Goal: Information Seeking & Learning: Check status

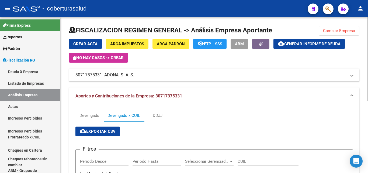
scroll to position [1, 0]
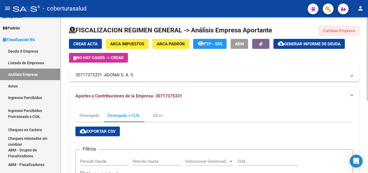
click at [351, 33] on button "Cambiar Empresa" at bounding box center [338, 31] width 41 height 10
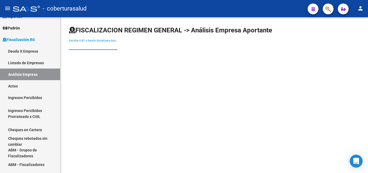
click at [97, 46] on input "Escriba CUIT o Razón Social para buscar" at bounding box center [93, 46] width 48 height 5
paste input "30594521044"
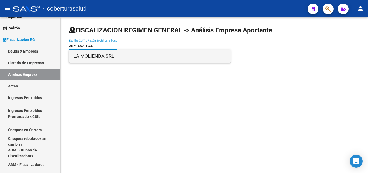
type input "30594521044"
click at [124, 58] on span "LA MOLIENDA SRL" at bounding box center [149, 56] width 153 height 13
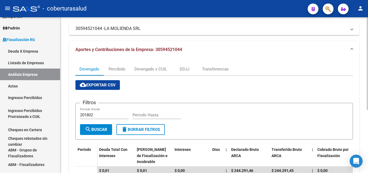
scroll to position [0, 0]
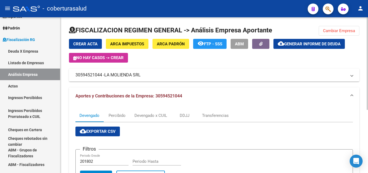
click at [341, 31] on span "Cambiar Empresa" at bounding box center [339, 30] width 32 height 5
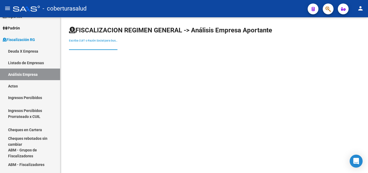
click at [92, 45] on input "Escriba CUIT o Razón Social para buscar" at bounding box center [93, 46] width 48 height 5
paste input "27283393963"
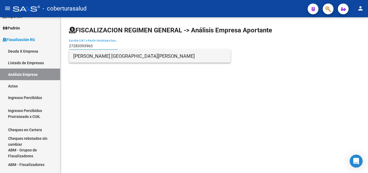
type input "27283393963"
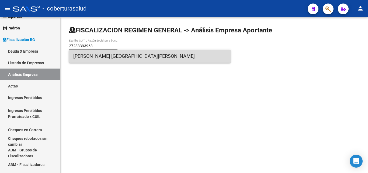
click at [106, 60] on span "[PERSON_NAME] [GEOGRAPHIC_DATA][PERSON_NAME]" at bounding box center [149, 56] width 153 height 13
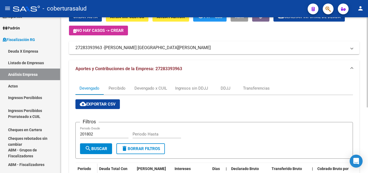
scroll to position [27, 0]
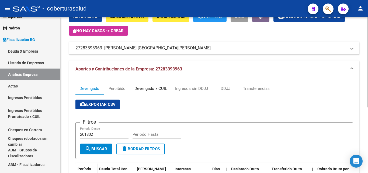
click at [136, 89] on div "Devengado x CUIL" at bounding box center [150, 88] width 33 height 6
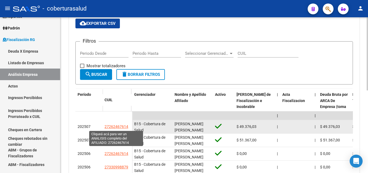
scroll to position [135, 0]
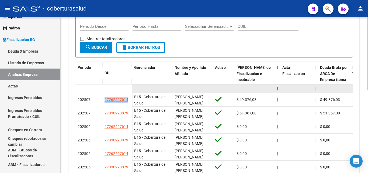
drag, startPoint x: 130, startPoint y: 98, endPoint x: 106, endPoint y: 91, distance: 25.0
click at [104, 97] on datatable-body-cell "27262467614" at bounding box center [117, 99] width 30 height 13
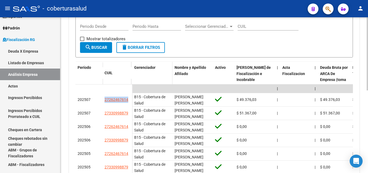
copy span "27262467614"
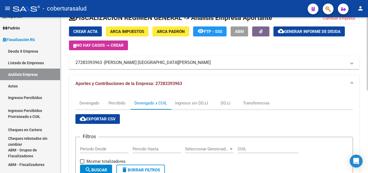
scroll to position [0, 0]
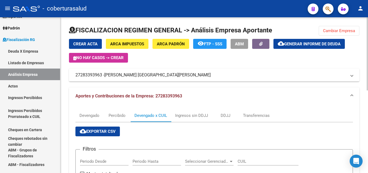
click at [330, 31] on span "Cambiar Empresa" at bounding box center [339, 30] width 32 height 5
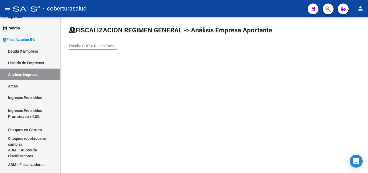
click at [94, 44] on input "Escriba CUIT o Razón Social para buscar" at bounding box center [93, 46] width 48 height 5
paste input "33647632829"
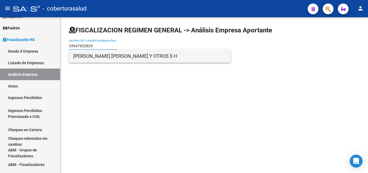
type input "33647632829"
click at [103, 59] on span "[PERSON_NAME] [PERSON_NAME] Y OTROS S H" at bounding box center [149, 56] width 153 height 13
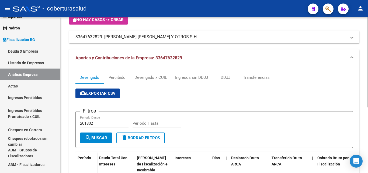
scroll to position [27, 0]
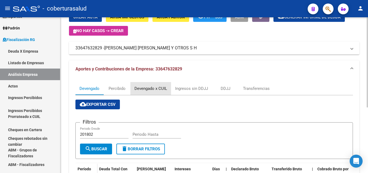
click at [144, 88] on div "Devengado x CUIL" at bounding box center [150, 88] width 33 height 6
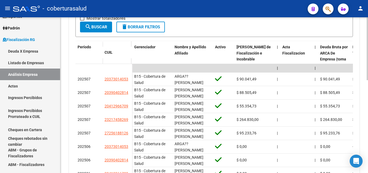
scroll to position [162, 0]
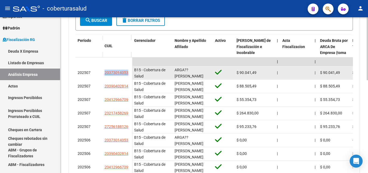
drag, startPoint x: 130, startPoint y: 73, endPoint x: 100, endPoint y: 73, distance: 30.4
click at [100, 73] on div "202507 20373014053" at bounding box center [103, 72] width 57 height 13
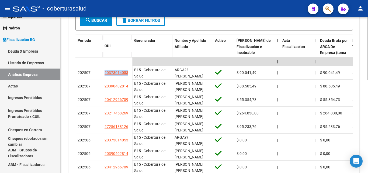
copy div "20373014053"
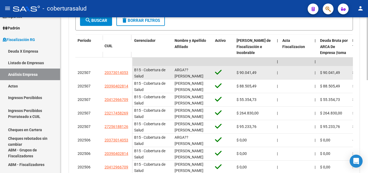
click at [129, 73] on div "20373014053" at bounding box center [116, 72] width 25 height 6
drag, startPoint x: 129, startPoint y: 72, endPoint x: 103, endPoint y: 73, distance: 26.4
click at [103, 73] on datatable-body-cell "20373014053" at bounding box center [117, 72] width 30 height 13
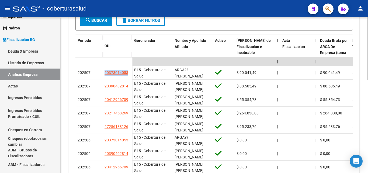
copy span "20373014053"
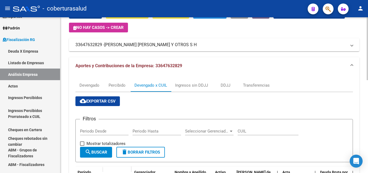
scroll to position [0, 0]
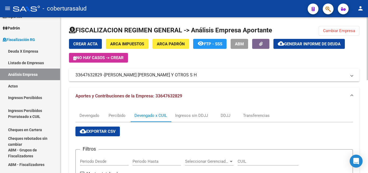
click at [330, 32] on span "Cambiar Empresa" at bounding box center [339, 30] width 32 height 5
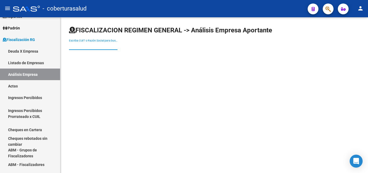
click at [90, 45] on input "Escriba CUIT o Razón Social para buscar" at bounding box center [93, 46] width 48 height 5
paste input "30711504539"
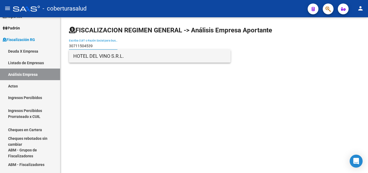
type input "30711504539"
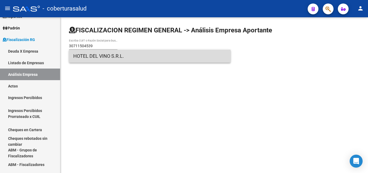
click at [93, 58] on span "HOTEL DEL VINO S.R.L." at bounding box center [149, 56] width 153 height 13
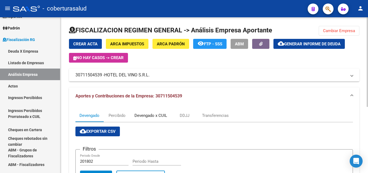
click at [147, 116] on div "Devengado x CUIL" at bounding box center [150, 115] width 33 height 6
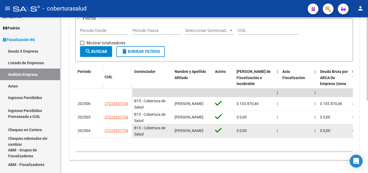
scroll to position [135, 0]
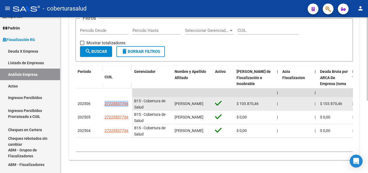
drag, startPoint x: 131, startPoint y: 99, endPoint x: 104, endPoint y: 100, distance: 26.7
click at [104, 100] on datatable-body-cell "27225537734" at bounding box center [117, 103] width 30 height 13
copy span "27225537734"
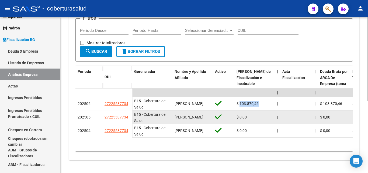
drag, startPoint x: 259, startPoint y: 101, endPoint x: 242, endPoint y: 110, distance: 19.1
click at [240, 100] on div "$ 103.870,46" at bounding box center [254, 103] width 36 height 6
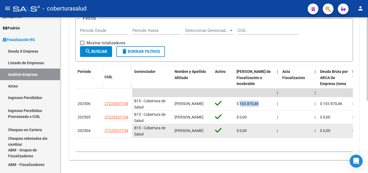
copy span "103.870,46"
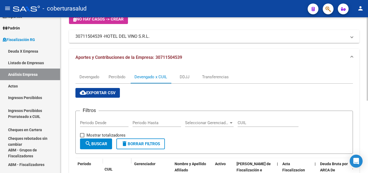
scroll to position [27, 0]
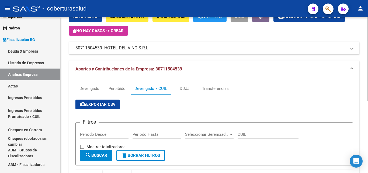
click at [100, 48] on mat-panel-title "30711504539 - HOTEL DEL VINO S.R.L." at bounding box center [210, 48] width 271 height 6
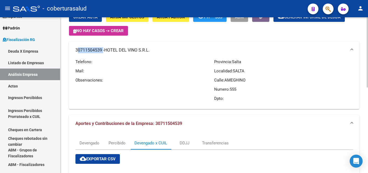
drag, startPoint x: 102, startPoint y: 49, endPoint x: 75, endPoint y: 49, distance: 26.9
click at [75, 49] on mat-panel-title "30711504539 - HOTEL DEL VINO S.R.L." at bounding box center [210, 50] width 271 height 6
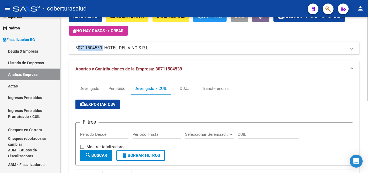
copy mat-panel-title "30711504539"
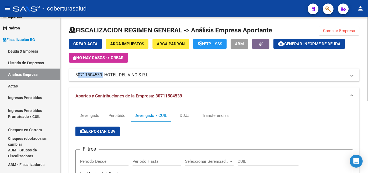
drag, startPoint x: 327, startPoint y: 30, endPoint x: 313, endPoint y: 39, distance: 16.6
click at [327, 30] on span "Cambiar Empresa" at bounding box center [339, 30] width 32 height 5
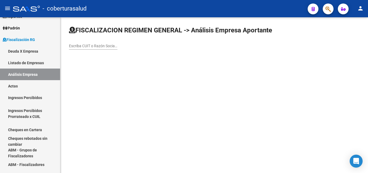
click at [80, 47] on input "Escriba CUIT o Razón Social para buscar" at bounding box center [93, 46] width 48 height 5
paste input "20265456686"
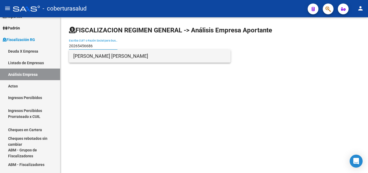
type input "20265456686"
click at [90, 58] on span "[PERSON_NAME] [PERSON_NAME]" at bounding box center [149, 56] width 153 height 13
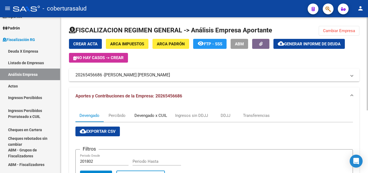
click at [145, 115] on div "Devengado x CUIL" at bounding box center [150, 115] width 33 height 6
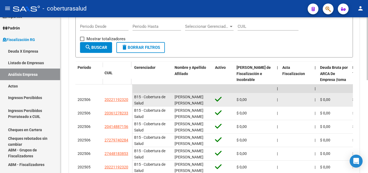
scroll to position [1, 0]
drag, startPoint x: 131, startPoint y: 99, endPoint x: 103, endPoint y: 100, distance: 27.5
click at [103, 100] on datatable-body-cell "20221192320" at bounding box center [117, 99] width 30 height 13
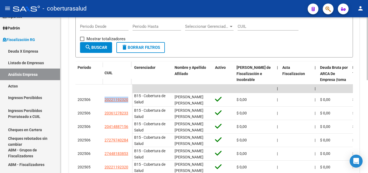
copy span "20221192320"
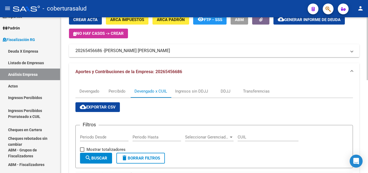
scroll to position [0, 0]
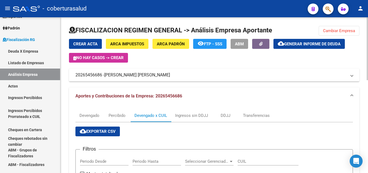
click at [328, 30] on span "Cambiar Empresa" at bounding box center [339, 30] width 32 height 5
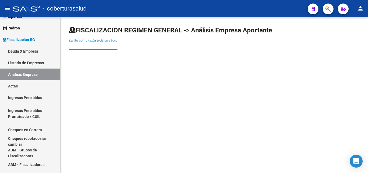
click at [74, 46] on input "Escriba CUIT o Razón Social para buscar" at bounding box center [93, 46] width 48 height 5
paste input "30714089370"
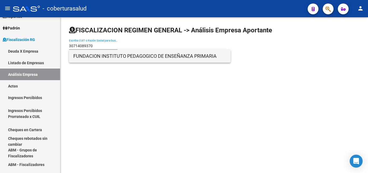
type input "30714089370"
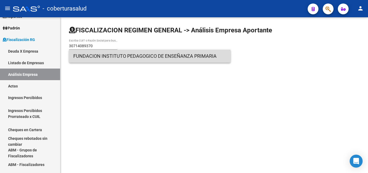
click at [106, 58] on span "FUNDACION INSTITUTO PEDAGOGICO DE ENSEÑANZA PRIMARIA" at bounding box center [149, 56] width 153 height 13
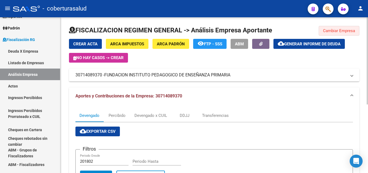
click at [350, 30] on span "Cambiar Empresa" at bounding box center [339, 30] width 32 height 5
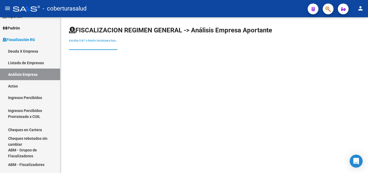
click at [94, 45] on input "Escriba CUIT o Razón Social para buscar" at bounding box center [93, 46] width 48 height 5
paste input "30500873635"
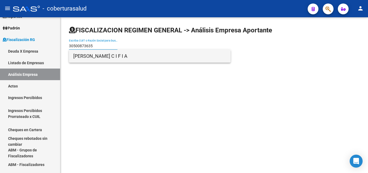
type input "30500873635"
click at [97, 58] on span "[PERSON_NAME] C I F I A" at bounding box center [149, 56] width 153 height 13
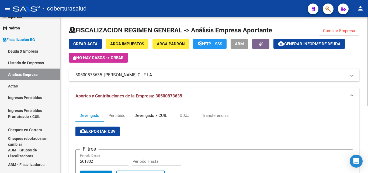
click at [140, 116] on div "Devengado x CUIL" at bounding box center [150, 115] width 33 height 6
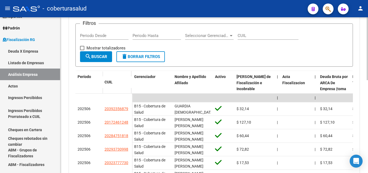
scroll to position [135, 0]
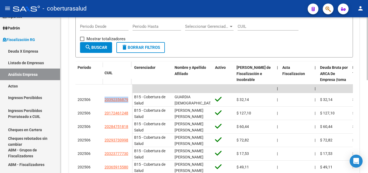
drag, startPoint x: 132, startPoint y: 99, endPoint x: 111, endPoint y: 81, distance: 27.7
copy div "20392356879"
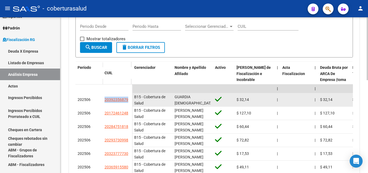
click at [131, 98] on datatable-body-cell "20392356879" at bounding box center [117, 99] width 30 height 13
click at [130, 98] on datatable-body-cell "20392356879" at bounding box center [117, 99] width 30 height 13
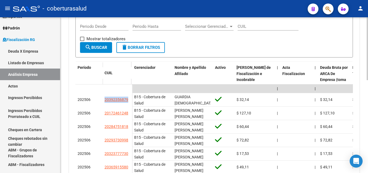
drag, startPoint x: 130, startPoint y: 99, endPoint x: 111, endPoint y: 82, distance: 24.4
click at [103, 97] on datatable-body-cell "20392356879" at bounding box center [117, 99] width 30 height 13
copy span "20392356879"
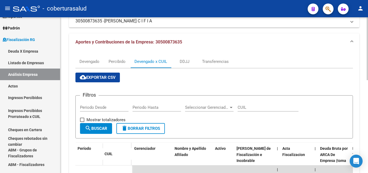
scroll to position [0, 0]
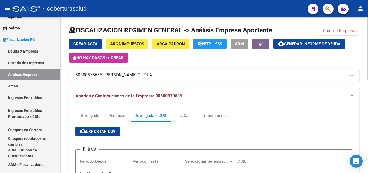
click at [340, 31] on span "Cambiar Empresa" at bounding box center [339, 30] width 32 height 5
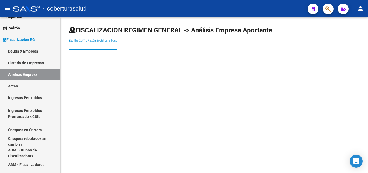
click at [96, 47] on input "Escriba CUIT o Razón Social para buscar" at bounding box center [93, 46] width 48 height 5
paste input "27103424106"
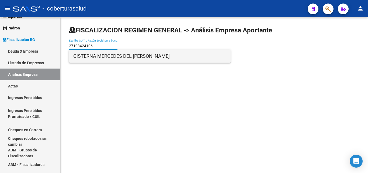
type input "27103424106"
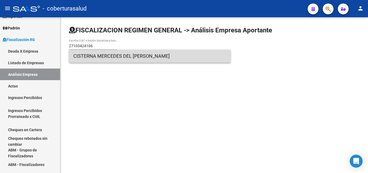
click at [102, 59] on span "CISTERNA MERCEDES DEL [PERSON_NAME]" at bounding box center [149, 56] width 153 height 13
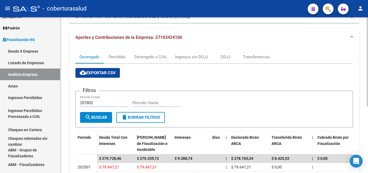
scroll to position [54, 0]
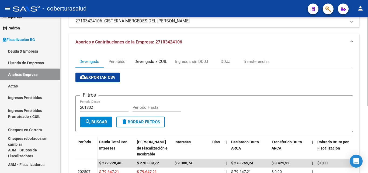
click at [145, 62] on div "Devengado x CUIL" at bounding box center [150, 61] width 33 height 6
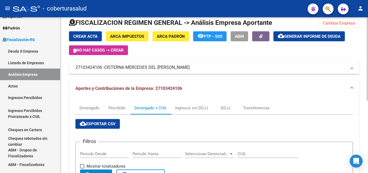
scroll to position [0, 0]
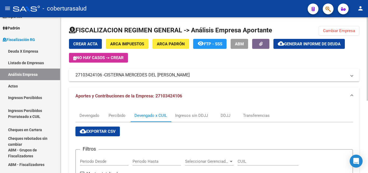
click at [327, 28] on button "Cambiar Empresa" at bounding box center [338, 31] width 41 height 10
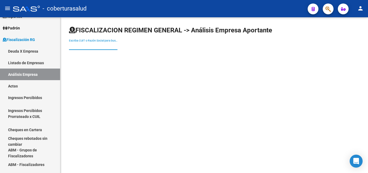
click at [87, 48] on input "Escriba CUIT o Razón Social para buscar" at bounding box center [93, 46] width 48 height 5
paste input "30708217480"
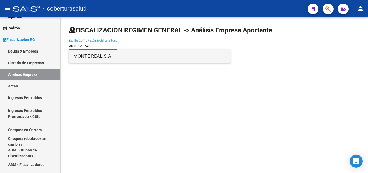
type input "30708217480"
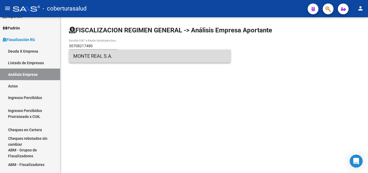
click at [89, 55] on span "MONTE REAL S.A." at bounding box center [149, 56] width 153 height 13
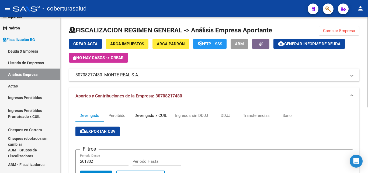
click at [138, 112] on div "Devengado x CUIL" at bounding box center [150, 115] width 41 height 13
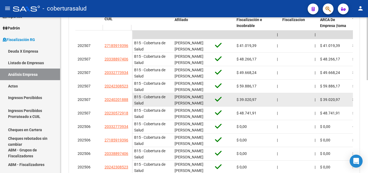
scroll to position [162, 0]
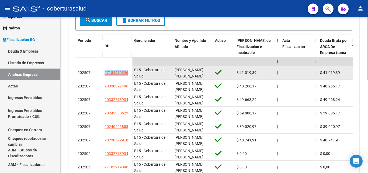
drag, startPoint x: 130, startPoint y: 71, endPoint x: 97, endPoint y: 72, distance: 33.1
click at [97, 72] on div "202507 27185919396" at bounding box center [103, 72] width 57 height 13
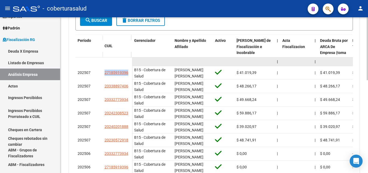
copy div "27185919396"
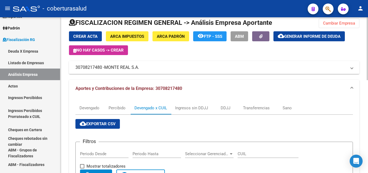
scroll to position [0, 0]
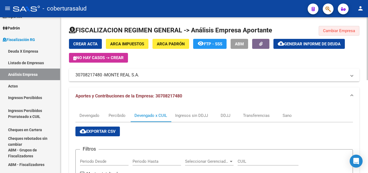
drag, startPoint x: 357, startPoint y: 29, endPoint x: 310, endPoint y: 49, distance: 51.2
click at [357, 29] on button "Cambiar Empresa" at bounding box center [338, 31] width 41 height 10
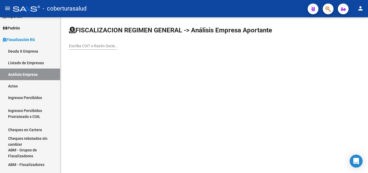
click at [83, 48] on div "Escriba CUIT o Razón Social para buscar" at bounding box center [93, 44] width 48 height 11
paste input "33679755019"
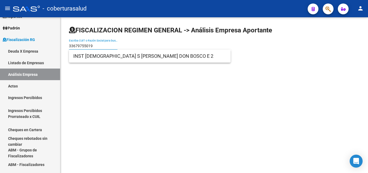
type input "33679755019"
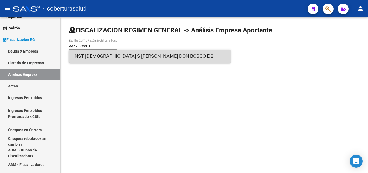
click at [101, 59] on span "INST [DEMOGRAPHIC_DATA] S [PERSON_NAME] DON BOSCO E 2" at bounding box center [149, 56] width 153 height 13
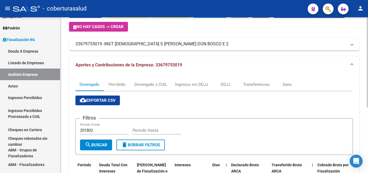
scroll to position [27, 0]
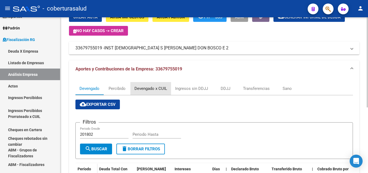
click at [143, 90] on div "Devengado x CUIL" at bounding box center [150, 88] width 33 height 6
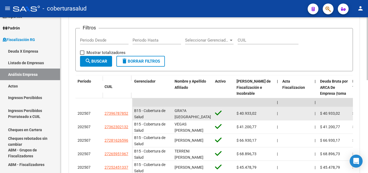
scroll to position [135, 0]
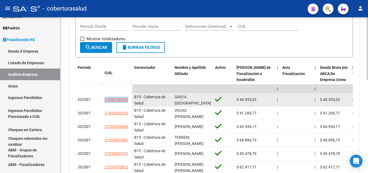
drag, startPoint x: 129, startPoint y: 99, endPoint x: 101, endPoint y: 98, distance: 28.3
click at [101, 99] on div "202507 27396787852" at bounding box center [103, 99] width 57 height 13
click at [131, 98] on datatable-body-cell "27396787852" at bounding box center [117, 99] width 30 height 13
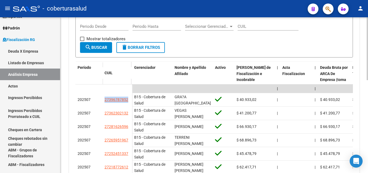
drag, startPoint x: 130, startPoint y: 99, endPoint x: 127, endPoint y: 60, distance: 39.2
click at [100, 100] on div "202507 27396787852" at bounding box center [103, 99] width 57 height 13
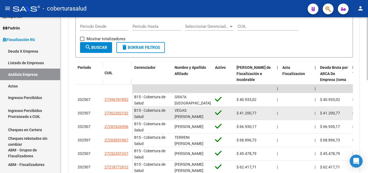
click at [130, 113] on datatable-body-cell "27362302132" at bounding box center [117, 112] width 30 height 13
drag, startPoint x: 130, startPoint y: 113, endPoint x: 102, endPoint y: 113, distance: 28.0
click at [102, 113] on div "202507 27362302132" at bounding box center [103, 112] width 57 height 13
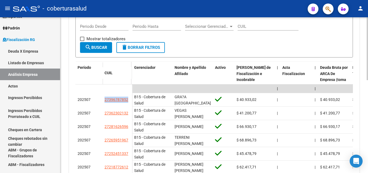
drag, startPoint x: 129, startPoint y: 98, endPoint x: 121, endPoint y: 68, distance: 30.8
click at [98, 97] on div "202507 27396787852" at bounding box center [103, 99] width 57 height 13
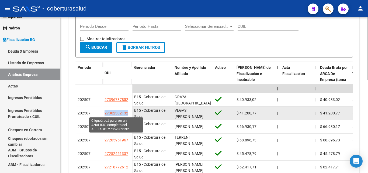
drag, startPoint x: 129, startPoint y: 113, endPoint x: 105, endPoint y: 113, distance: 24.0
click at [105, 113] on div "27362302132" at bounding box center [116, 113] width 25 height 6
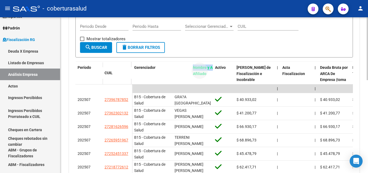
drag, startPoint x: 174, startPoint y: 68, endPoint x: 193, endPoint y: 74, distance: 19.2
click at [193, 74] on span "Nombre y Apellido Afiliado" at bounding box center [208, 70] width 31 height 10
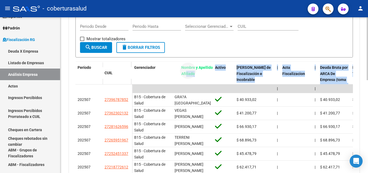
drag, startPoint x: 180, startPoint y: 72, endPoint x: 185, endPoint y: 83, distance: 12.2
click at [185, 84] on div "Período CUIL Gerenciador Nombre y Apellido Afiliado Activo Deuda Bruta Neto de …" at bounding box center [213, 152] width 277 height 180
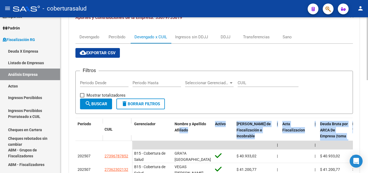
scroll to position [0, 0]
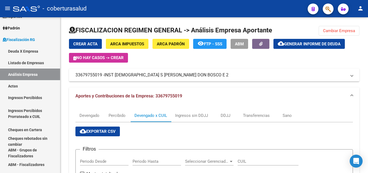
drag, startPoint x: 349, startPoint y: 31, endPoint x: 263, endPoint y: 80, distance: 99.7
click at [349, 31] on span "Cambiar Empresa" at bounding box center [339, 30] width 32 height 5
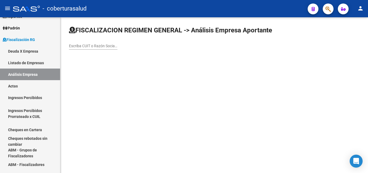
click at [87, 45] on input "Escriba CUIT o Razón Social para buscar" at bounding box center [93, 46] width 48 height 5
paste input "20139128606"
type input "20139128606"
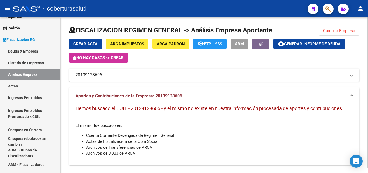
click at [354, 32] on span "Cambiar Empresa" at bounding box center [339, 30] width 32 height 5
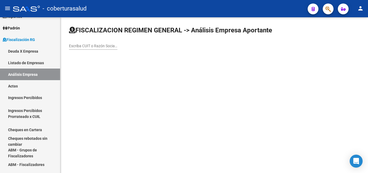
click at [78, 47] on input "Escriba CUIT o Razón Social para buscar" at bounding box center [93, 46] width 48 height 5
paste input "30580225930"
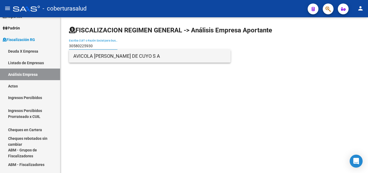
type input "30580225930"
click at [92, 58] on span "AVICOLA [PERSON_NAME] DE CUYO S A" at bounding box center [149, 56] width 153 height 13
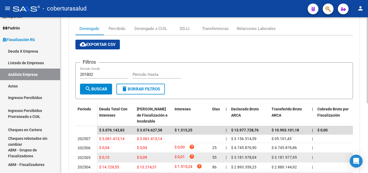
scroll to position [99, 0]
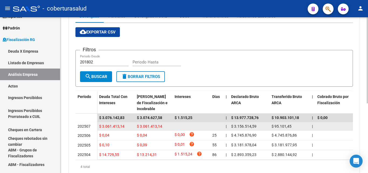
click at [115, 125] on span "$ 3.061.413,14" at bounding box center [111, 126] width 25 height 4
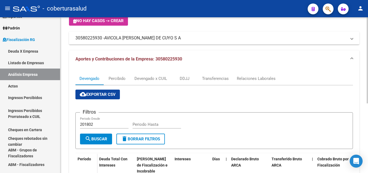
scroll to position [18, 0]
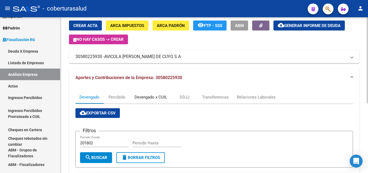
click at [139, 96] on div "Devengado x CUIL" at bounding box center [150, 97] width 33 height 6
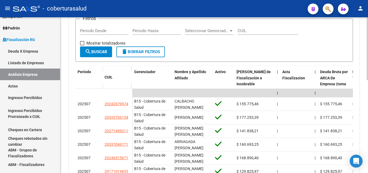
scroll to position [135, 0]
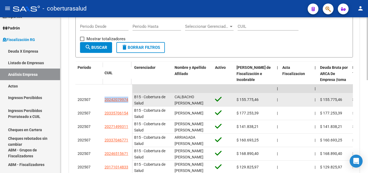
drag, startPoint x: 130, startPoint y: 99, endPoint x: 100, endPoint y: 99, distance: 29.9
click at [100, 99] on div "202507 20242079974" at bounding box center [103, 99] width 57 height 13
click at [131, 100] on datatable-body-cell "20242079974" at bounding box center [117, 99] width 30 height 13
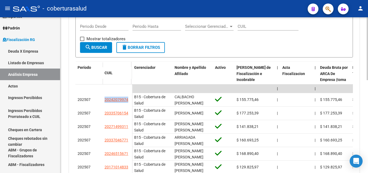
drag, startPoint x: 130, startPoint y: 100, endPoint x: 115, endPoint y: 76, distance: 27.5
click at [99, 99] on div "202507 20242079974" at bounding box center [103, 99] width 57 height 13
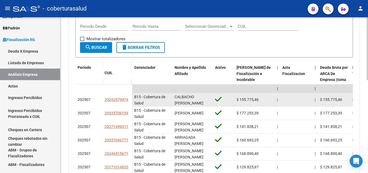
click at [132, 98] on datatable-body-cell "20242079974" at bounding box center [117, 99] width 30 height 13
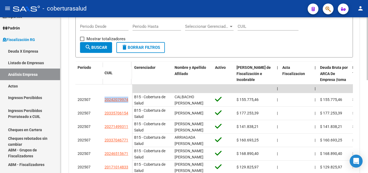
drag, startPoint x: 128, startPoint y: 100, endPoint x: 110, endPoint y: 76, distance: 29.9
click at [101, 99] on div "202507 20242079974" at bounding box center [103, 99] width 57 height 13
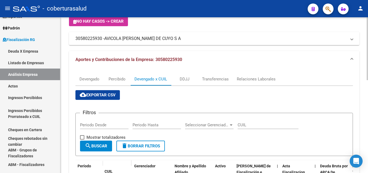
scroll to position [0, 0]
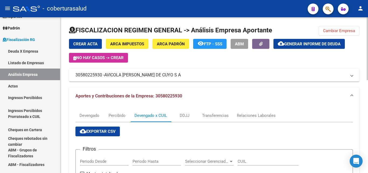
click at [339, 29] on span "Cambiar Empresa" at bounding box center [339, 30] width 32 height 5
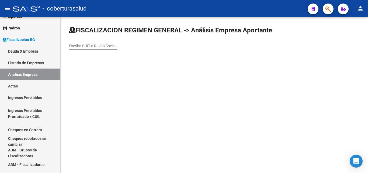
click at [85, 45] on input "Escriba CUIT o Razón Social para buscar" at bounding box center [93, 46] width 48 height 5
paste input "30708613432"
type input "30708613432"
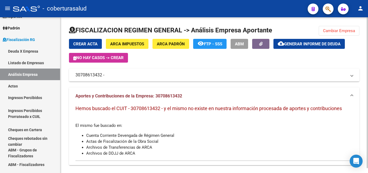
click at [326, 30] on span "Cambiar Empresa" at bounding box center [339, 30] width 32 height 5
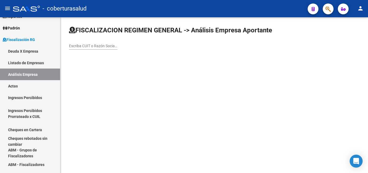
click at [95, 45] on input "Escriba CUIT o Razón Social para buscar" at bounding box center [93, 46] width 48 height 5
paste input "30711844607"
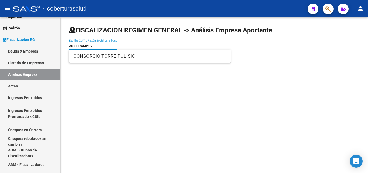
type input "30711844607"
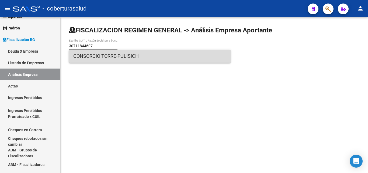
click at [95, 57] on span "CONSORCIO TORRE-PULISICH" at bounding box center [149, 56] width 153 height 13
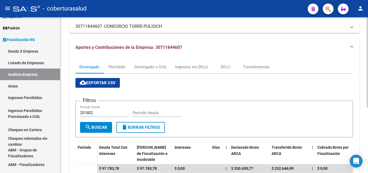
scroll to position [27, 0]
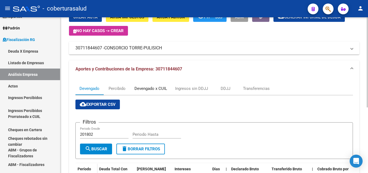
click at [142, 87] on div "Devengado x CUIL" at bounding box center [150, 88] width 33 height 6
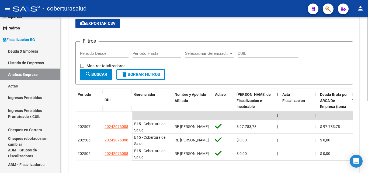
scroll to position [135, 0]
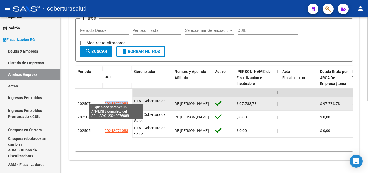
drag, startPoint x: 129, startPoint y: 99, endPoint x: 104, endPoint y: 99, distance: 24.8
click at [104, 99] on datatable-body-cell "20242076088" at bounding box center [117, 103] width 30 height 13
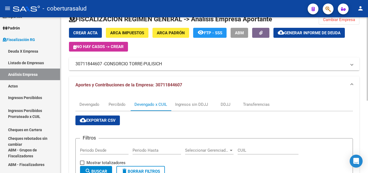
scroll to position [0, 0]
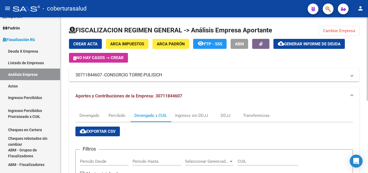
click at [335, 30] on span "Cambiar Empresa" at bounding box center [339, 30] width 32 height 5
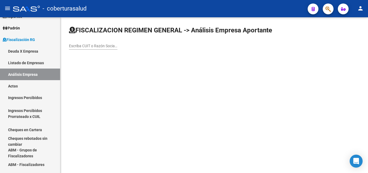
click at [92, 47] on input "Escriba CUIT o Razón Social para buscar" at bounding box center [93, 46] width 48 height 5
paste input "30718236289"
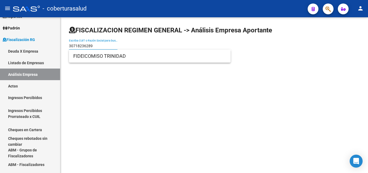
type input "30718236289"
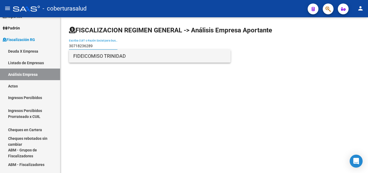
click at [99, 58] on span "FIDEICOMISO TRINIDAD" at bounding box center [149, 56] width 153 height 13
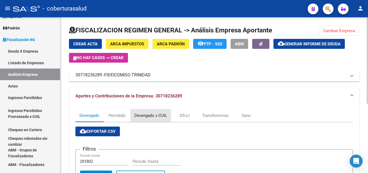
click at [154, 116] on div "Devengado x CUIL" at bounding box center [150, 115] width 33 height 6
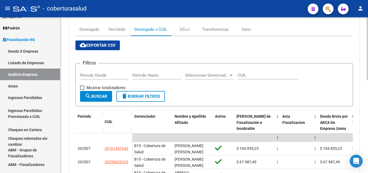
scroll to position [67, 0]
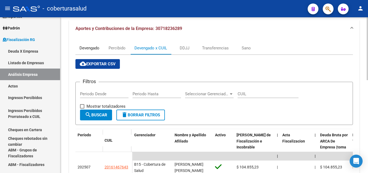
drag, startPoint x: 97, startPoint y: 46, endPoint x: 109, endPoint y: 91, distance: 46.6
click at [96, 46] on div "Devengado" at bounding box center [89, 48] width 20 height 6
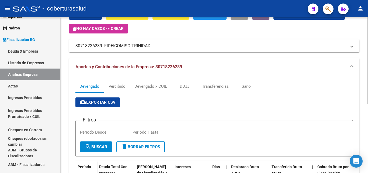
scroll to position [27, 0]
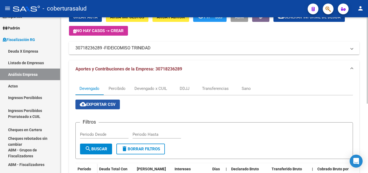
click at [110, 106] on span "cloud_download Exportar CSV" at bounding box center [98, 104] width 36 height 5
